Goal: Contribute content: Contribute content

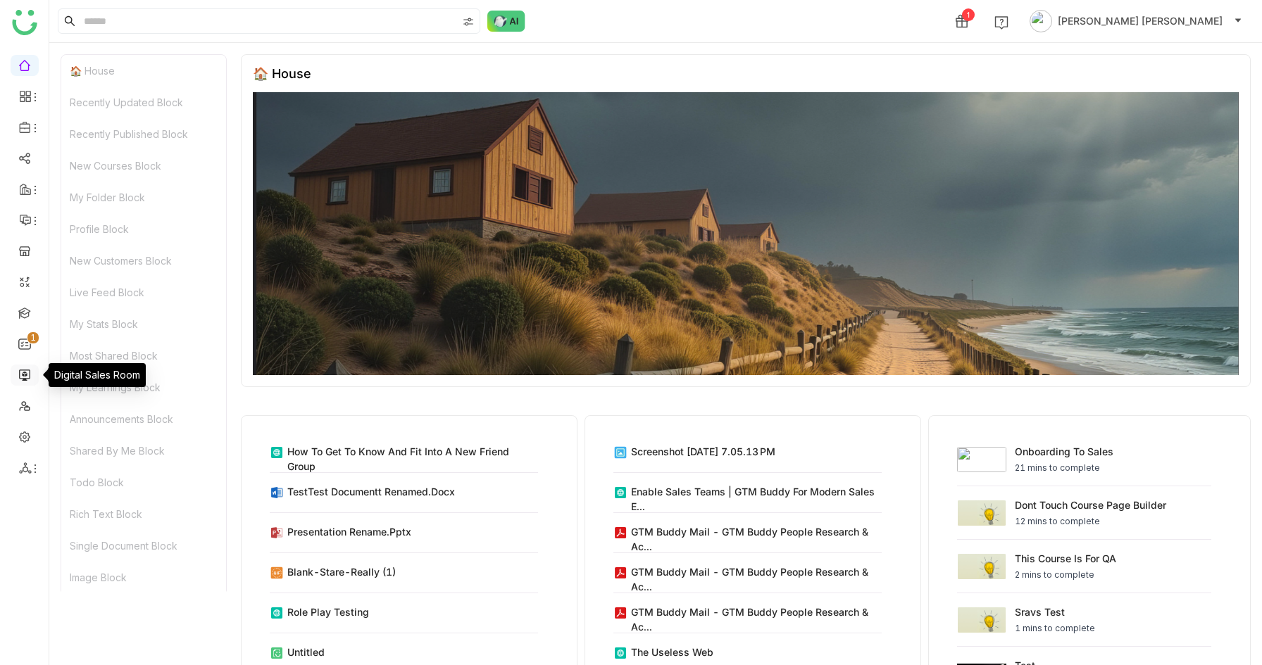
click at [18, 379] on link at bounding box center [24, 374] width 13 height 12
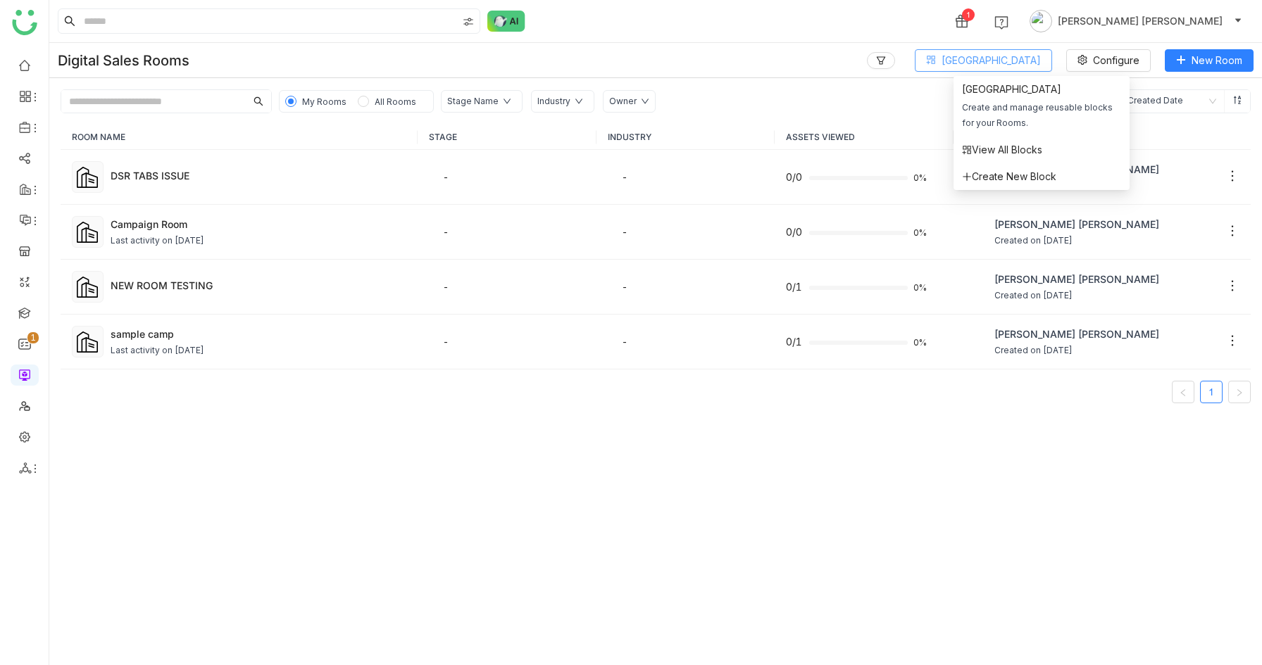
click at [1008, 54] on span "[GEOGRAPHIC_DATA]" at bounding box center [990, 60] width 99 height 15
click at [1032, 146] on span "View All Blocks" at bounding box center [1002, 149] width 80 height 15
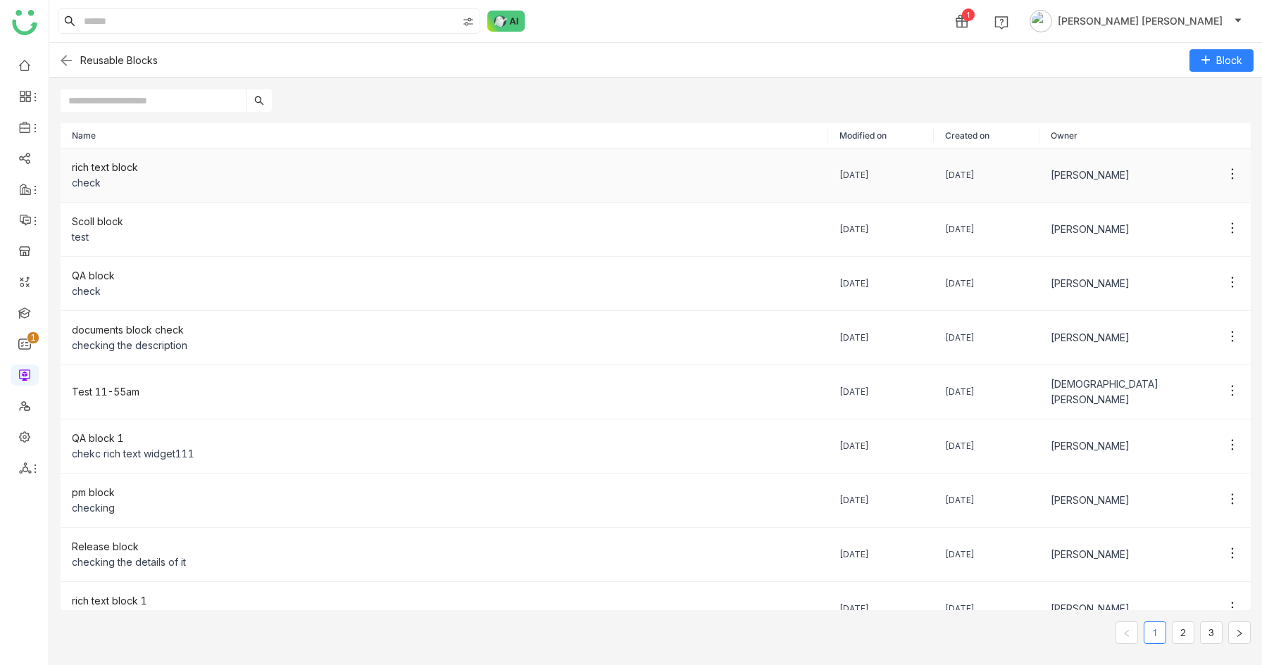
click at [648, 184] on div "check" at bounding box center [444, 182] width 745 height 15
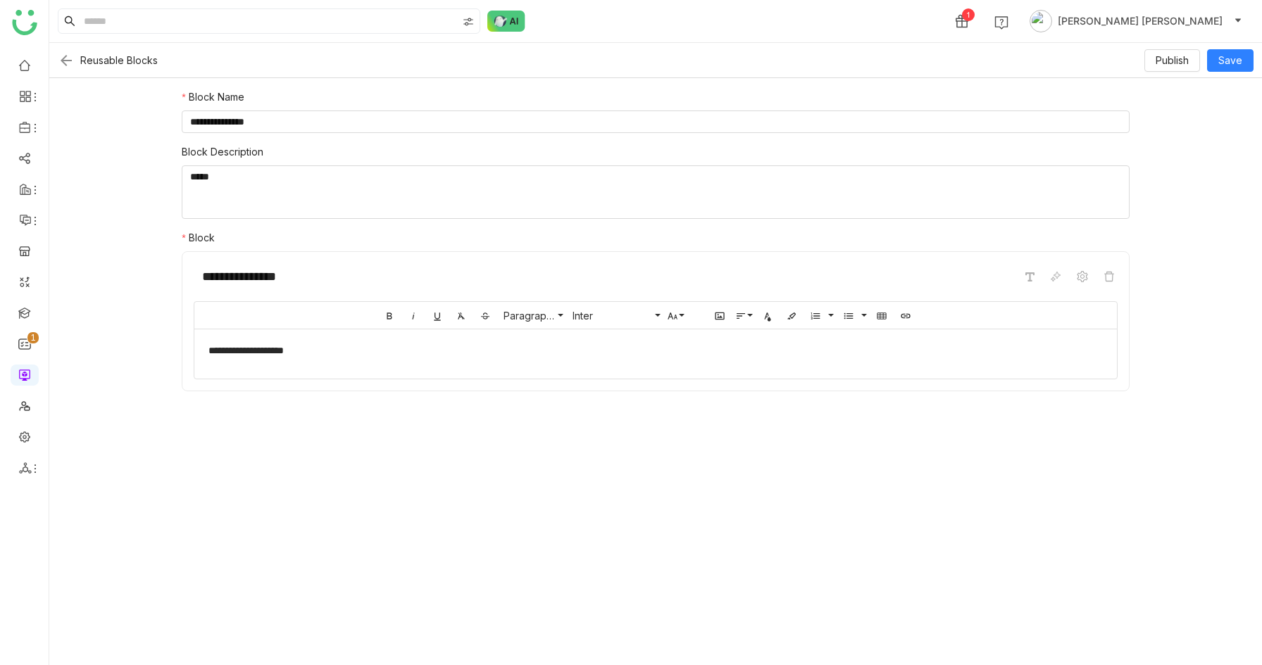
click at [70, 58] on img at bounding box center [66, 60] width 17 height 17
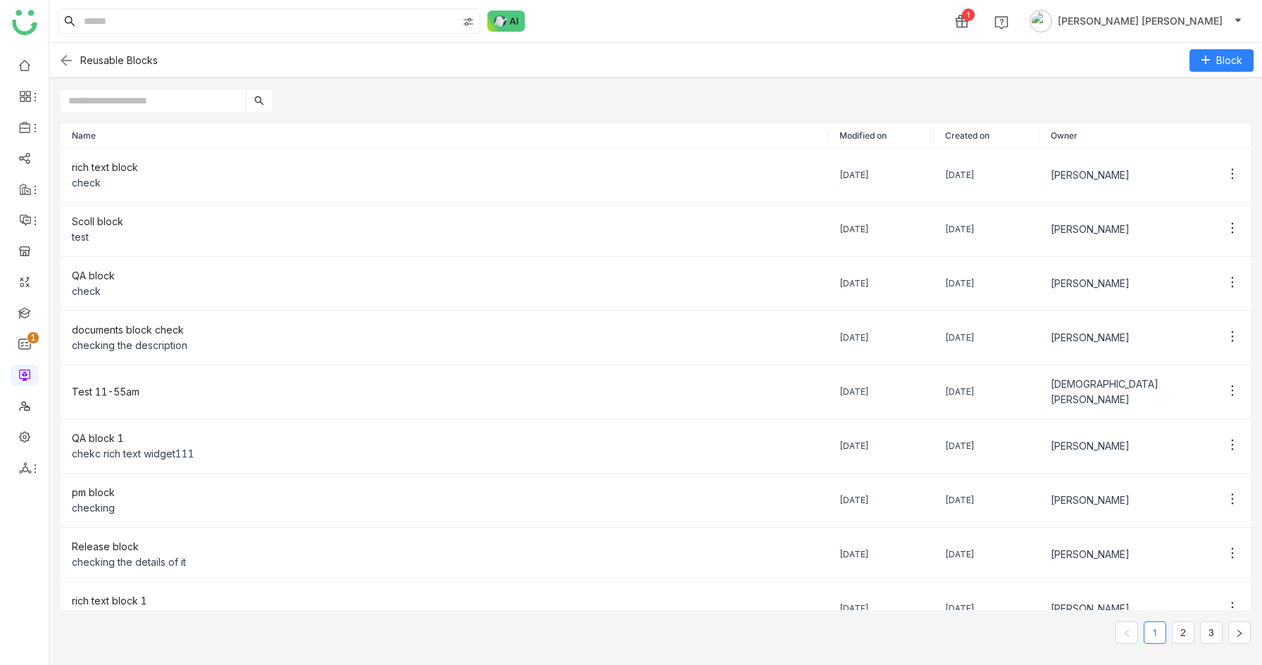
click at [70, 58] on img at bounding box center [66, 60] width 17 height 17
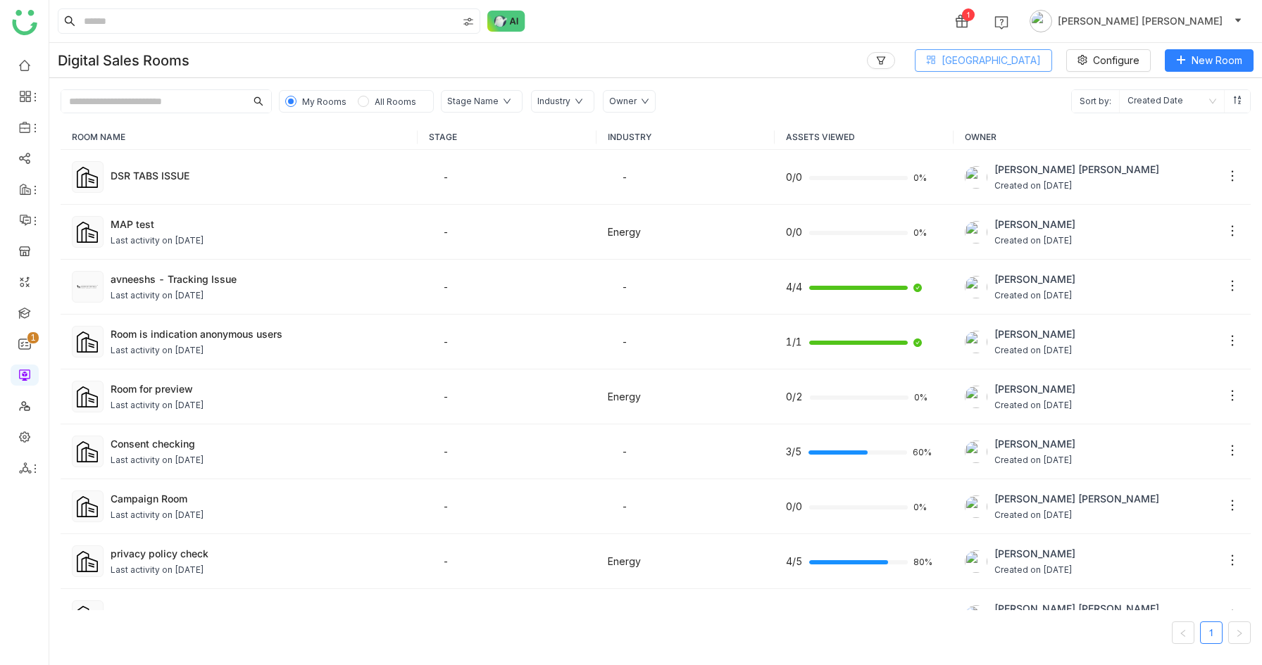
click at [1029, 61] on span "[GEOGRAPHIC_DATA]" at bounding box center [990, 60] width 99 height 15
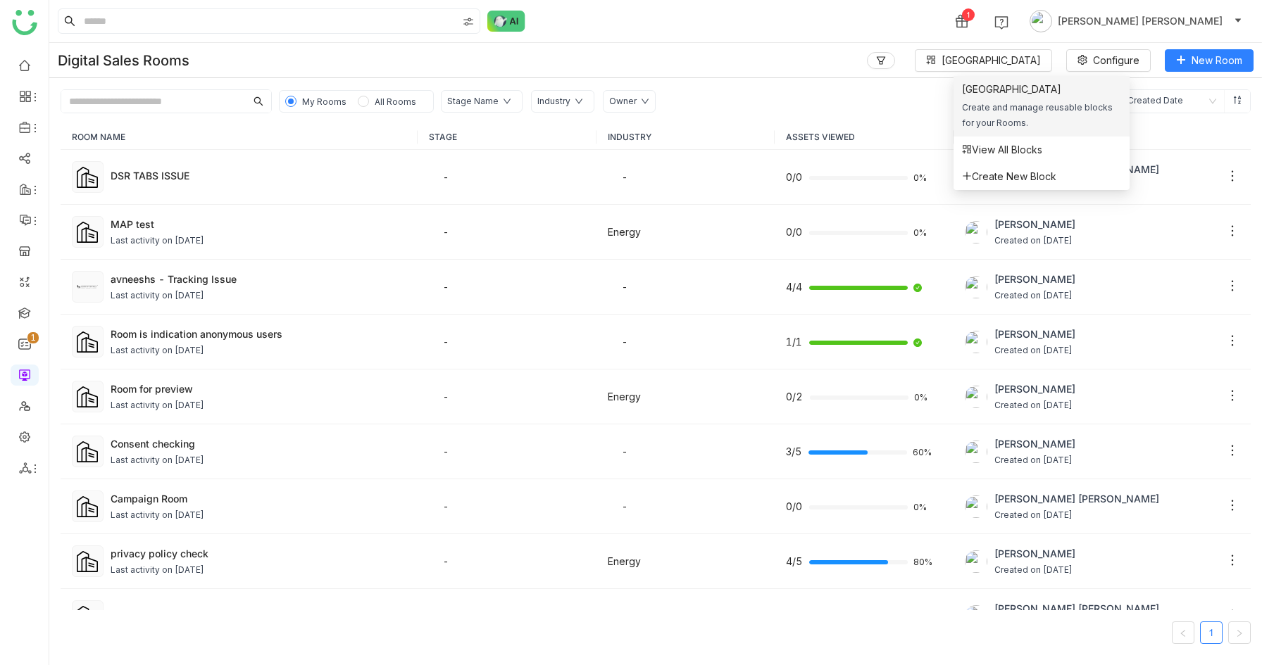
click at [1012, 92] on div "[GEOGRAPHIC_DATA]" at bounding box center [1041, 89] width 159 height 15
click at [1006, 66] on span "[GEOGRAPHIC_DATA]" at bounding box center [990, 60] width 99 height 15
click at [1006, 94] on div "[GEOGRAPHIC_DATA]" at bounding box center [1041, 89] width 159 height 15
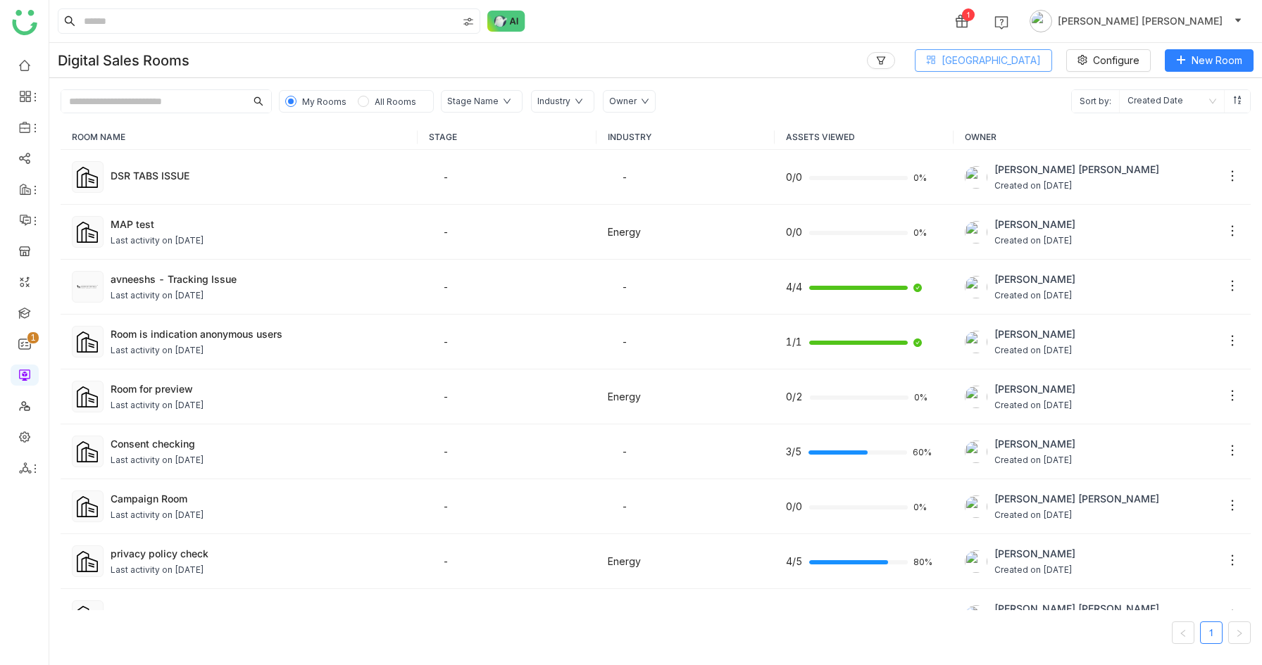
click at [1003, 58] on span "[GEOGRAPHIC_DATA]" at bounding box center [990, 60] width 99 height 15
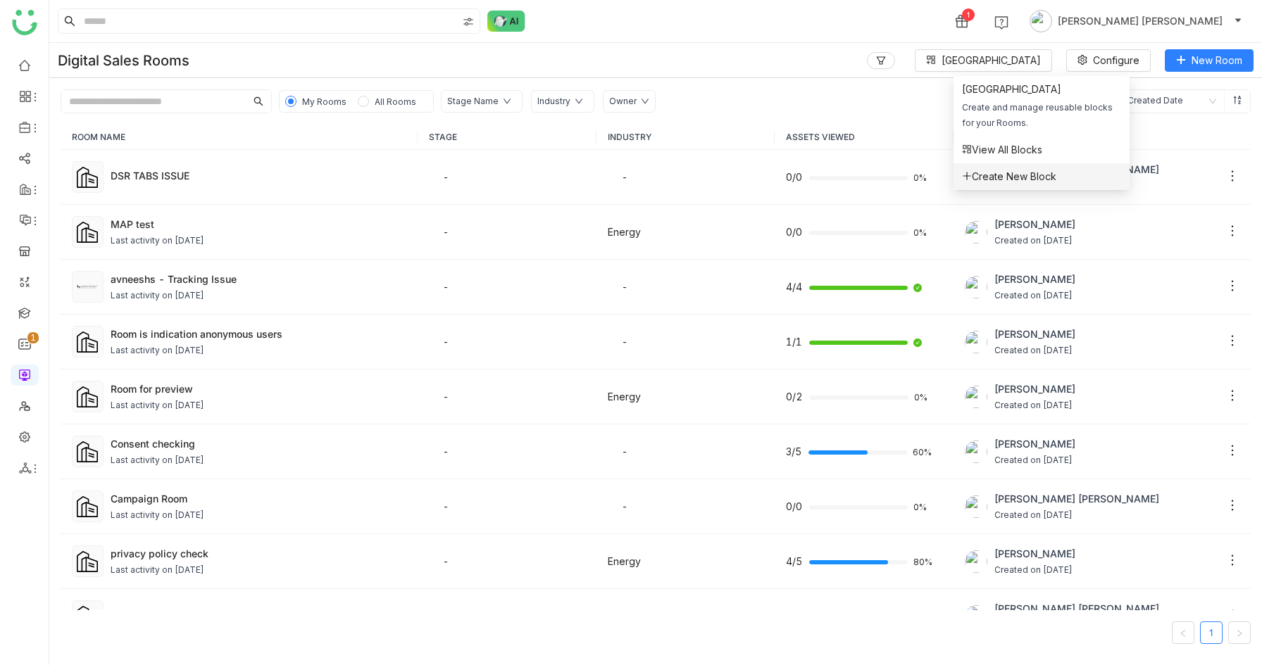
click at [1004, 170] on span "Create New Block" at bounding box center [1009, 176] width 94 height 15
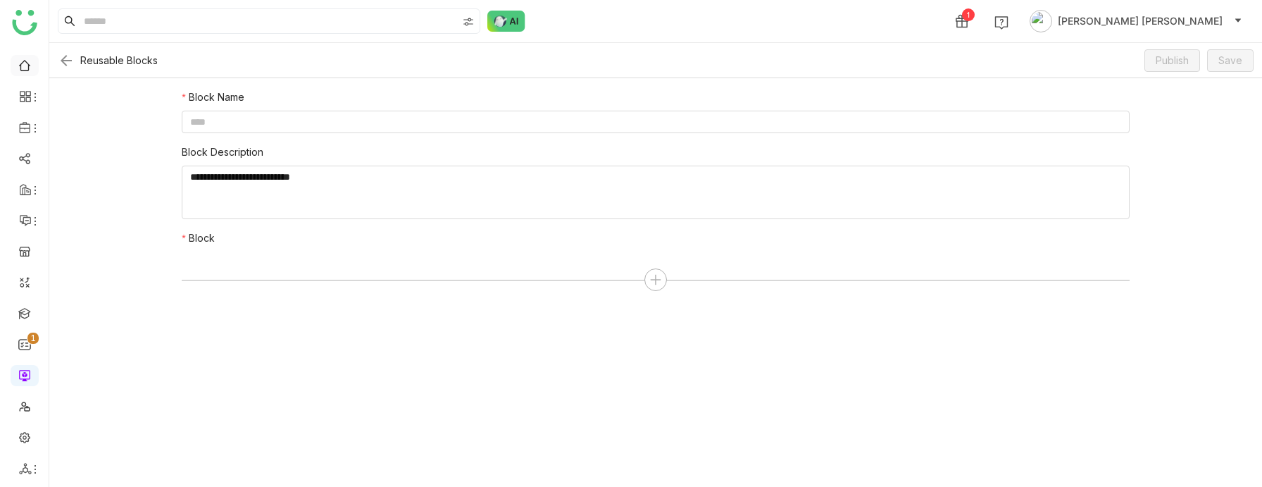
click at [18, 66] on link at bounding box center [24, 64] width 13 height 12
